Goal: Transaction & Acquisition: Purchase product/service

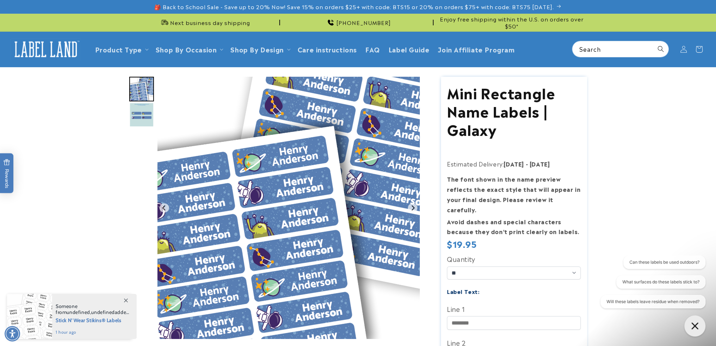
scroll to position [164, 0]
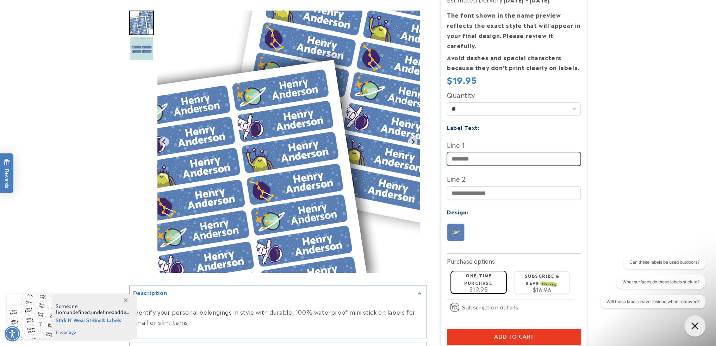
click at [506, 152] on input "Line 1" at bounding box center [514, 159] width 134 height 14
click at [456, 224] on img at bounding box center [455, 232] width 17 height 17
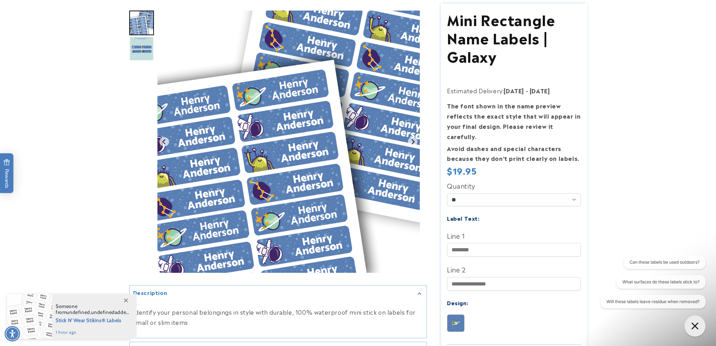
scroll to position [0, 0]
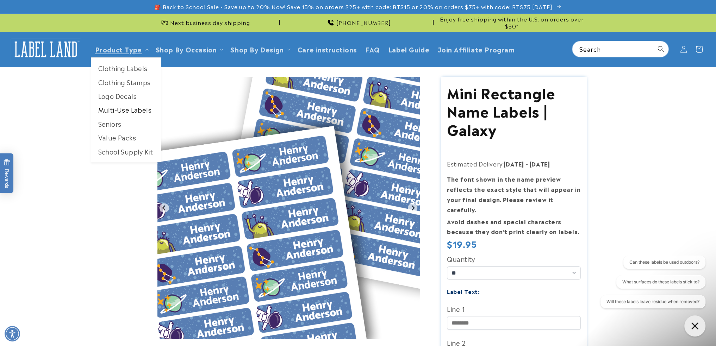
click at [117, 115] on link "Multi-Use Labels" at bounding box center [126, 110] width 70 height 14
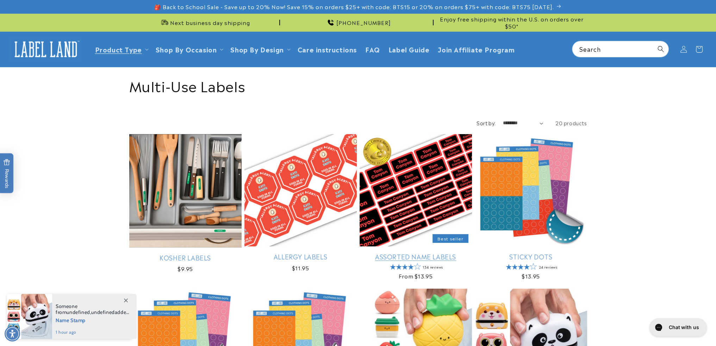
click at [408, 252] on link "Assorted Name Labels" at bounding box center [415, 256] width 112 height 8
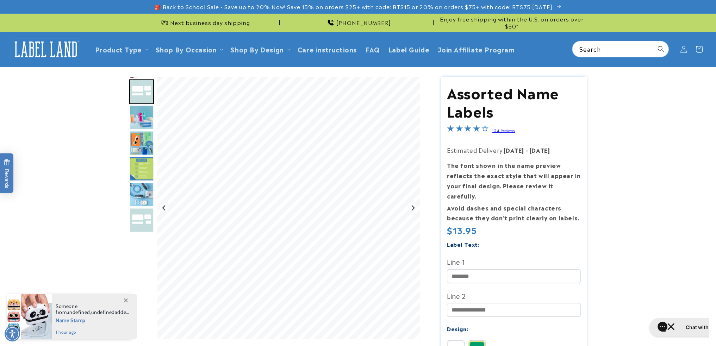
click at [140, 112] on img "Go to slide 3" at bounding box center [141, 117] width 25 height 25
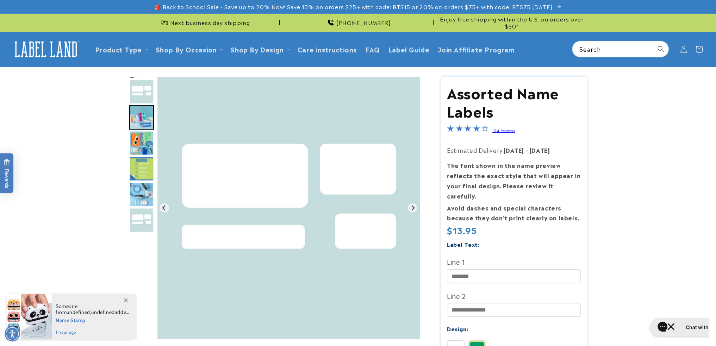
click at [140, 140] on img "Go to slide 4" at bounding box center [141, 143] width 25 height 25
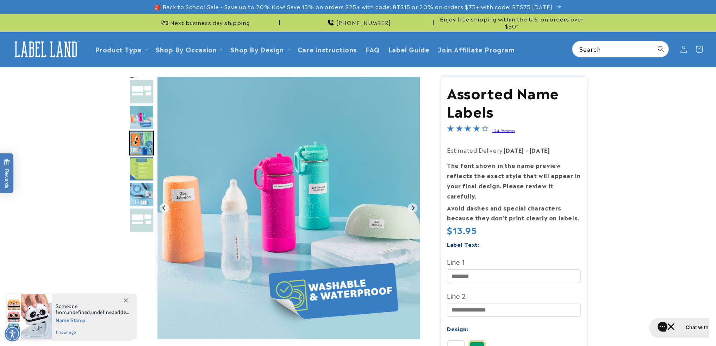
click at [147, 168] on img "Go to slide 5" at bounding box center [141, 169] width 25 height 25
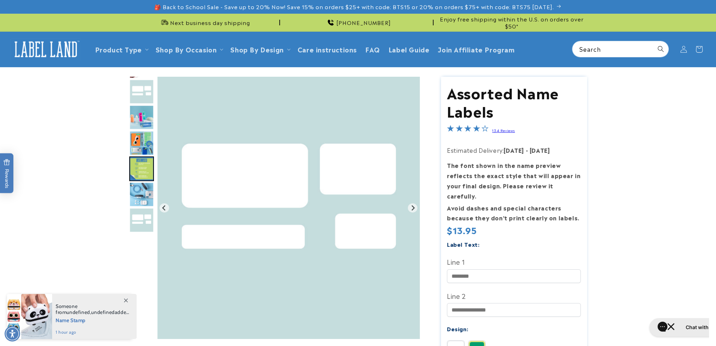
click at [142, 192] on img "Go to slide 6" at bounding box center [141, 194] width 25 height 25
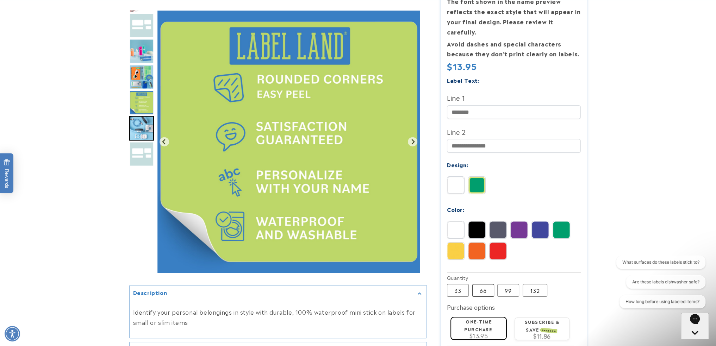
click at [483, 284] on label "66 Variant sold out or unavailable" at bounding box center [483, 290] width 22 height 13
click at [457, 284] on label "33 Variant sold out or unavailable" at bounding box center [458, 290] width 22 height 13
click at [481, 284] on label "66 Variant sold out or unavailable" at bounding box center [483, 290] width 22 height 13
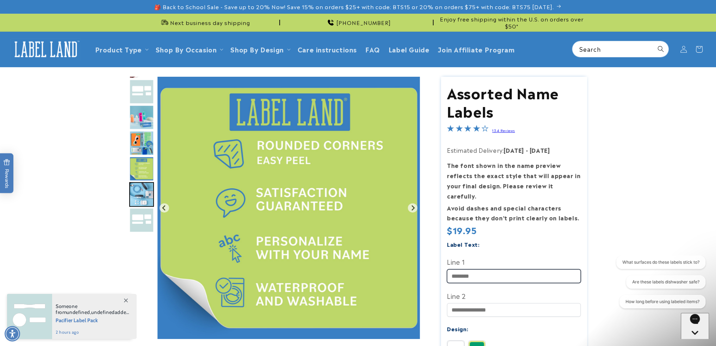
click at [486, 269] on input "Line 1" at bounding box center [514, 276] width 134 height 14
type input "********"
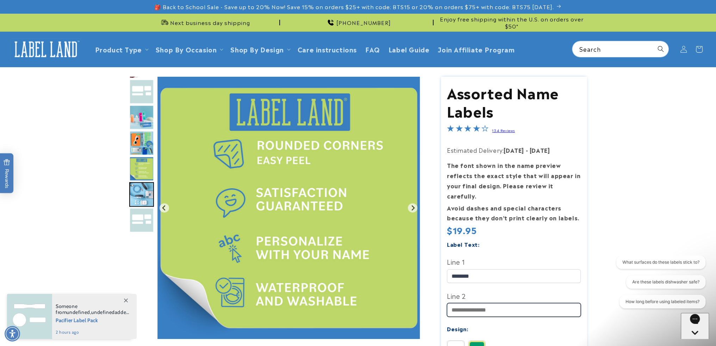
type input "*"
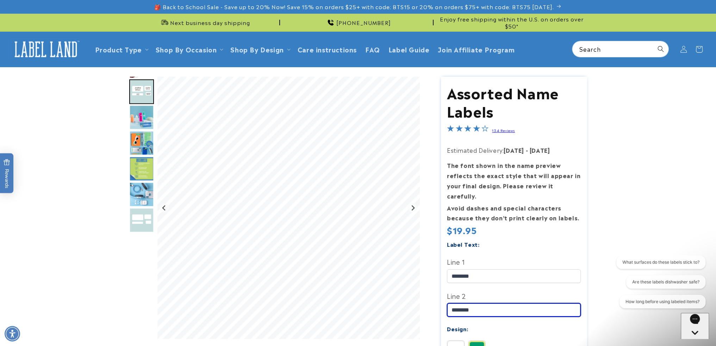
scroll to position [164, 0]
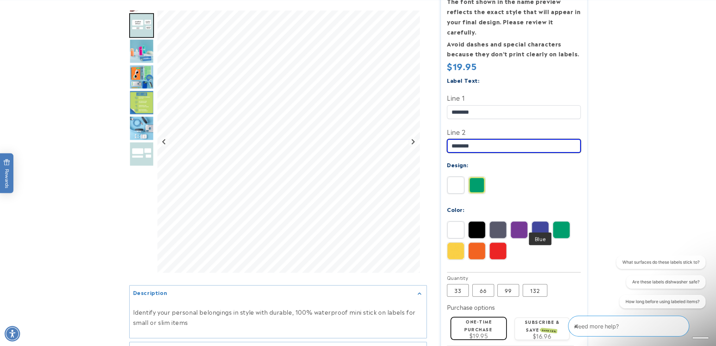
type input "********"
click at [538, 221] on img at bounding box center [539, 229] width 17 height 17
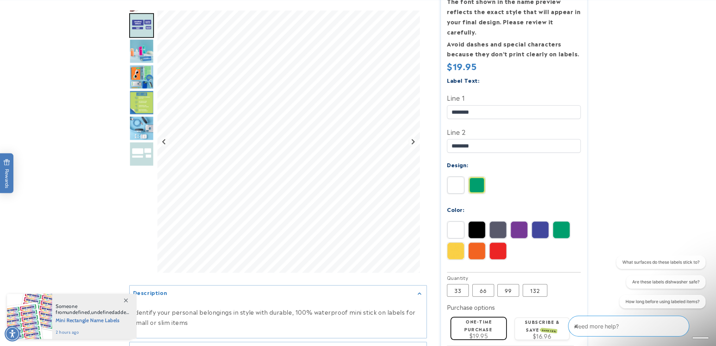
scroll to position [328, 0]
